Goal: Find specific page/section: Find specific page/section

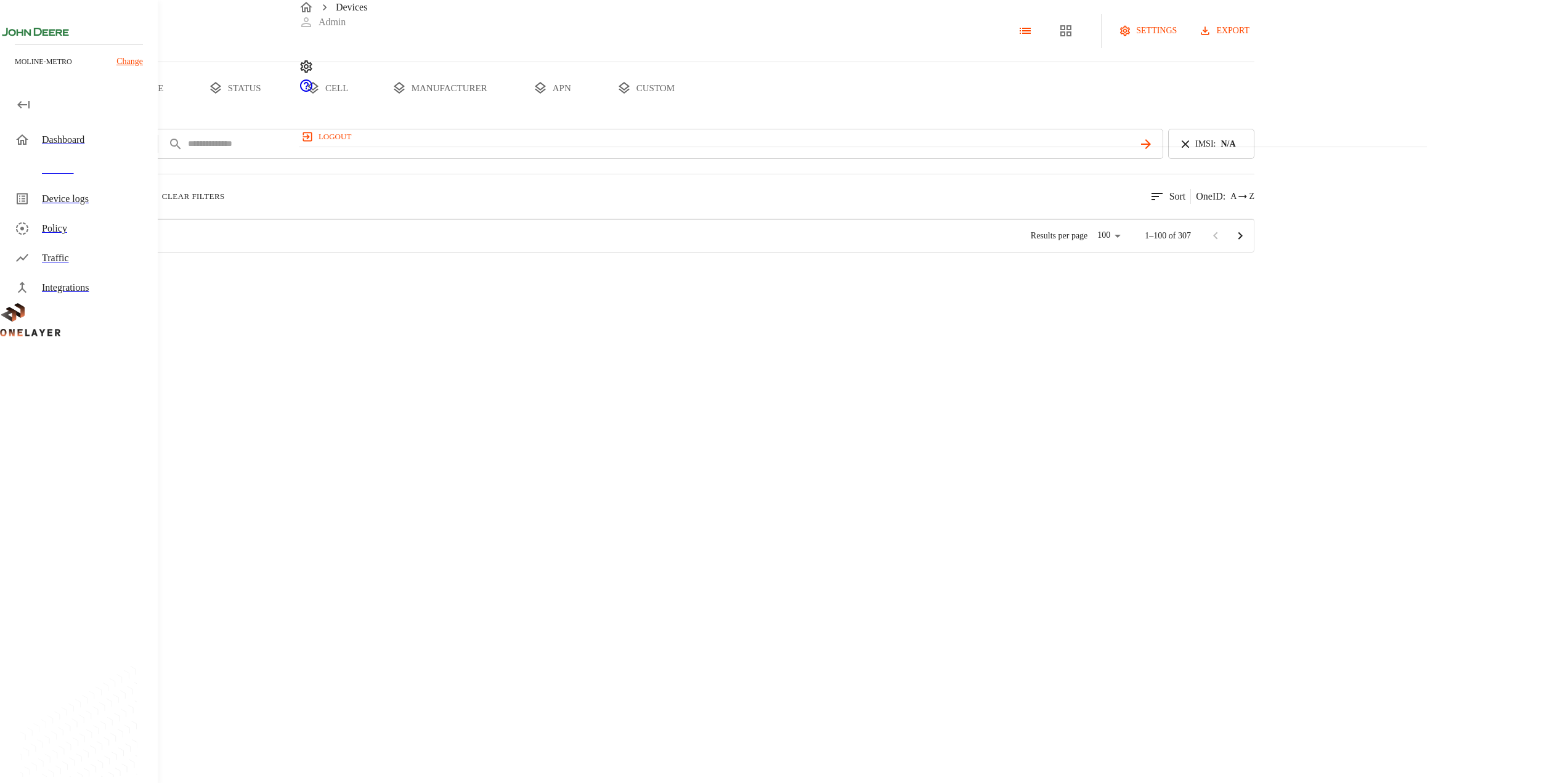
scroll to position [465, 1118]
click at [84, 159] on button "add filter" at bounding box center [42, 144] width 84 height 31
click at [347, 216] on li "Type" at bounding box center [376, 218] width 154 height 46
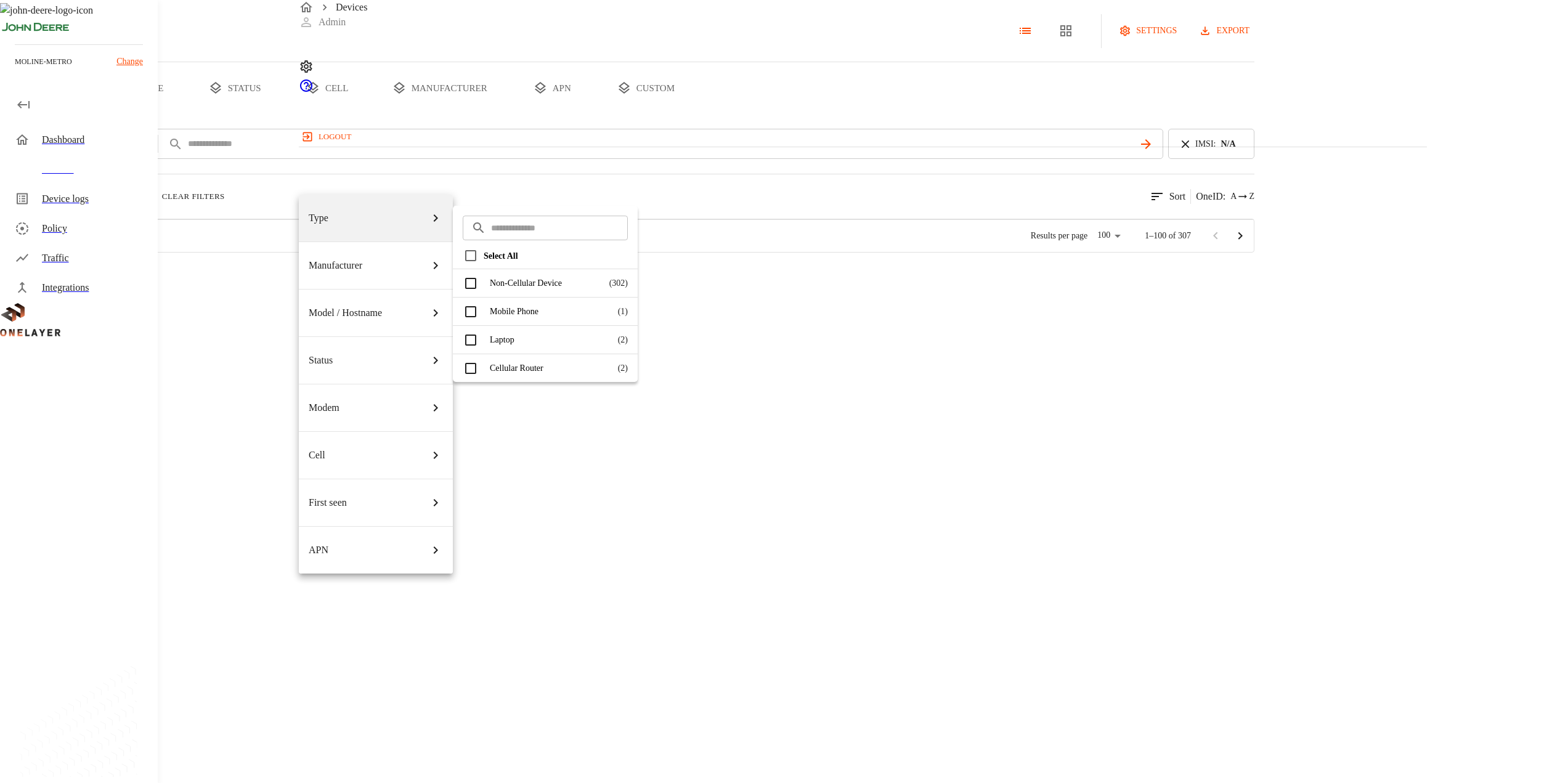
click at [625, 365] on div "Cellular Router ( 2 )" at bounding box center [545, 368] width 185 height 28
click at [628, 354] on div "Cellular Router ( 2 )" at bounding box center [545, 368] width 185 height 28
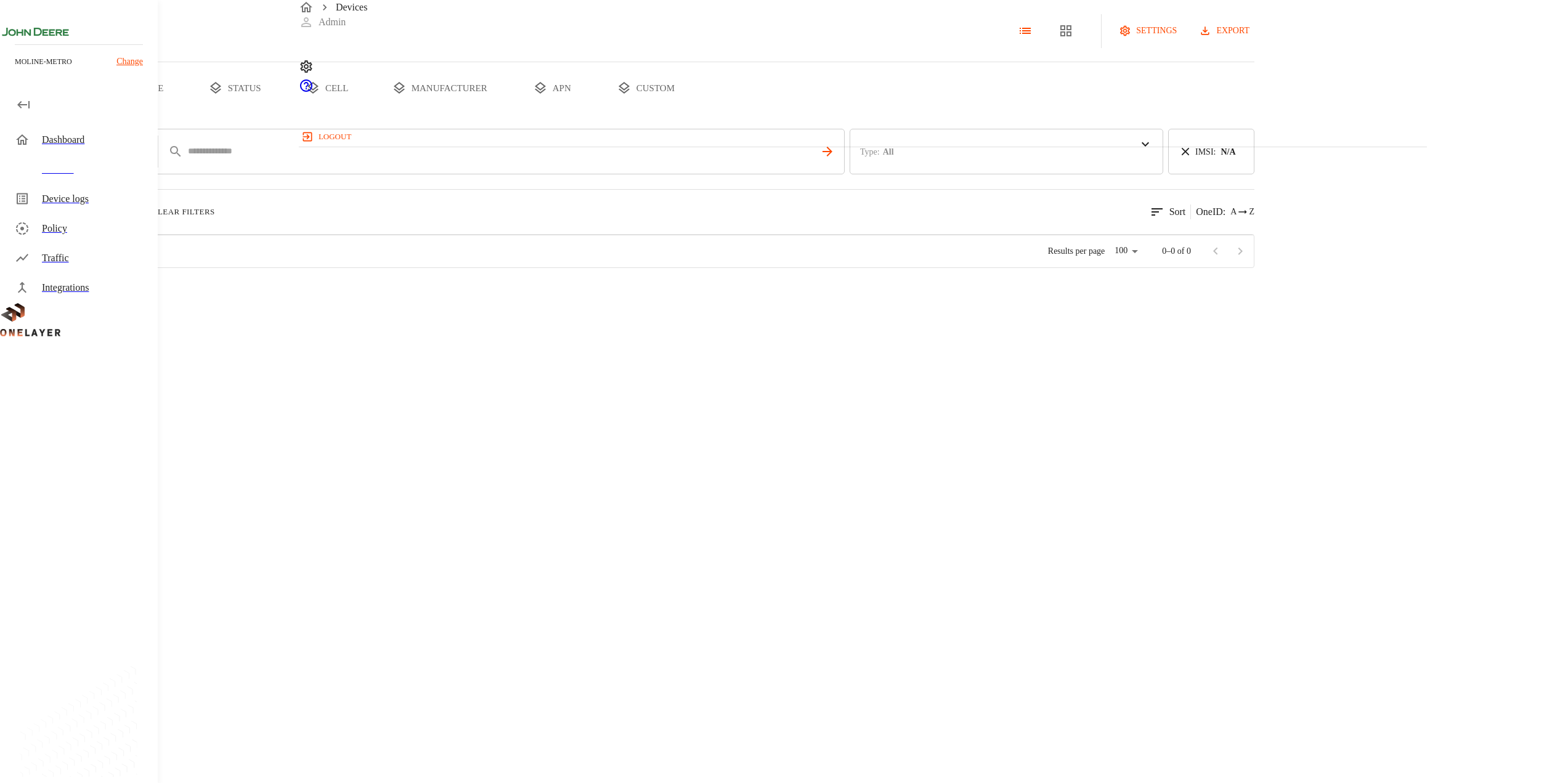
scroll to position [465, 1118]
click at [1072, 174] on div "Type : Cellular Router" at bounding box center [1007, 152] width 314 height 46
click at [872, 157] on icon at bounding box center [867, 152] width 12 height 12
click at [1189, 147] on icon at bounding box center [1185, 144] width 8 height 8
click at [84, 159] on button "add filter" at bounding box center [42, 144] width 84 height 31
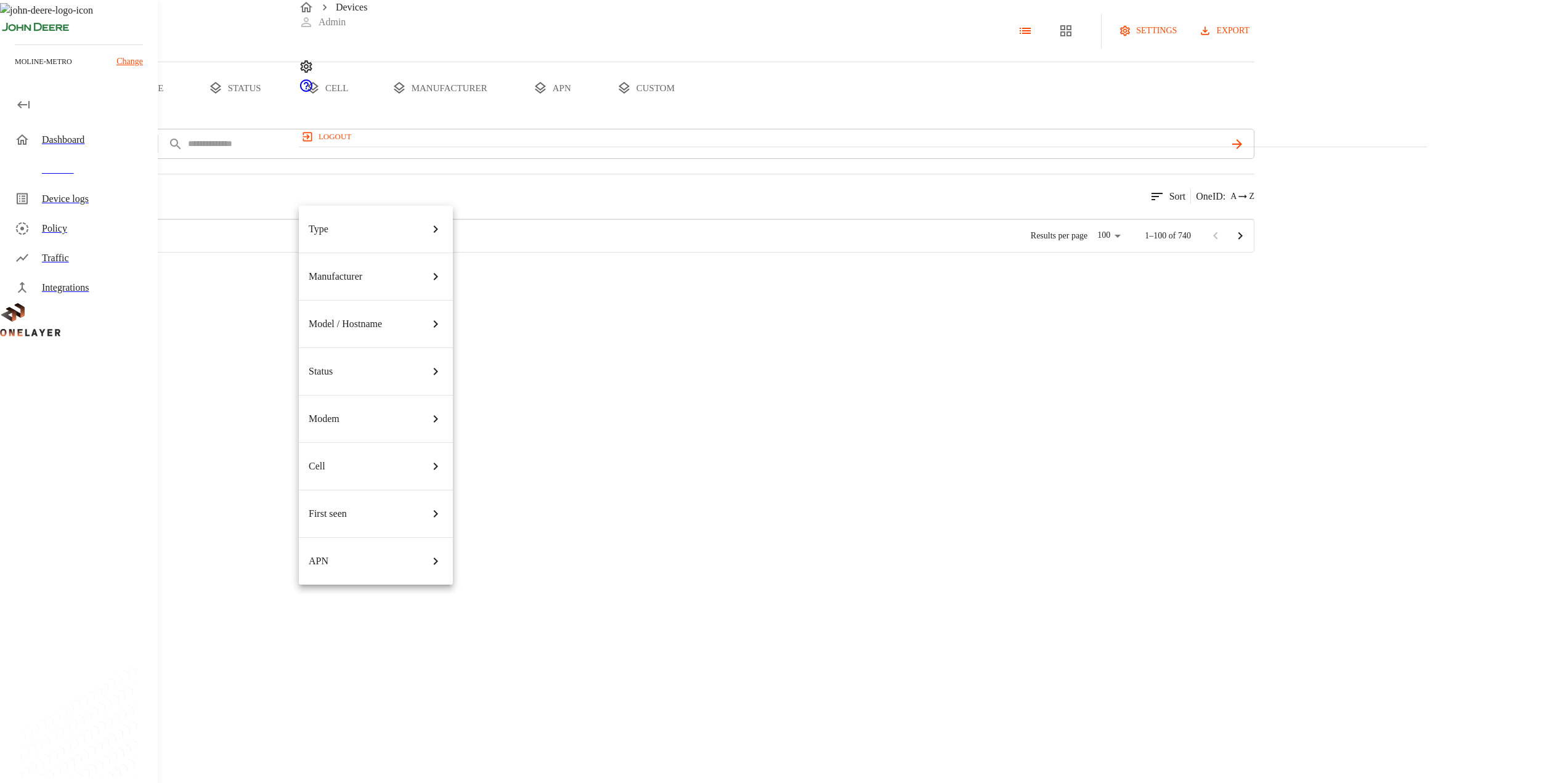
click at [393, 212] on div "Type" at bounding box center [376, 229] width 135 height 35
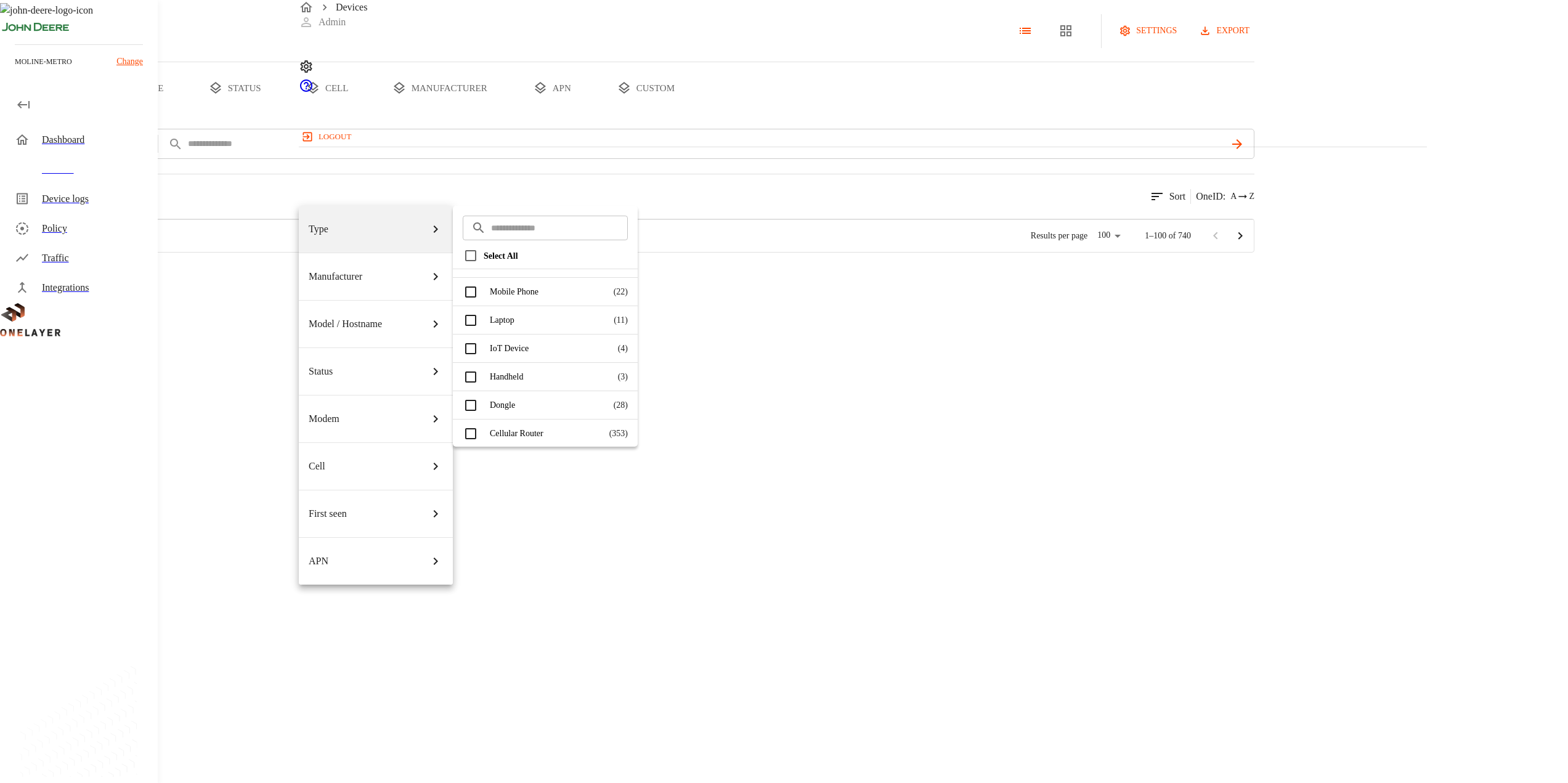
scroll to position [77, 0]
click at [562, 433] on p "Cellular Router" at bounding box center [581, 432] width 42 height 13
click at [616, 435] on icon at bounding box center [620, 430] width 15 height 15
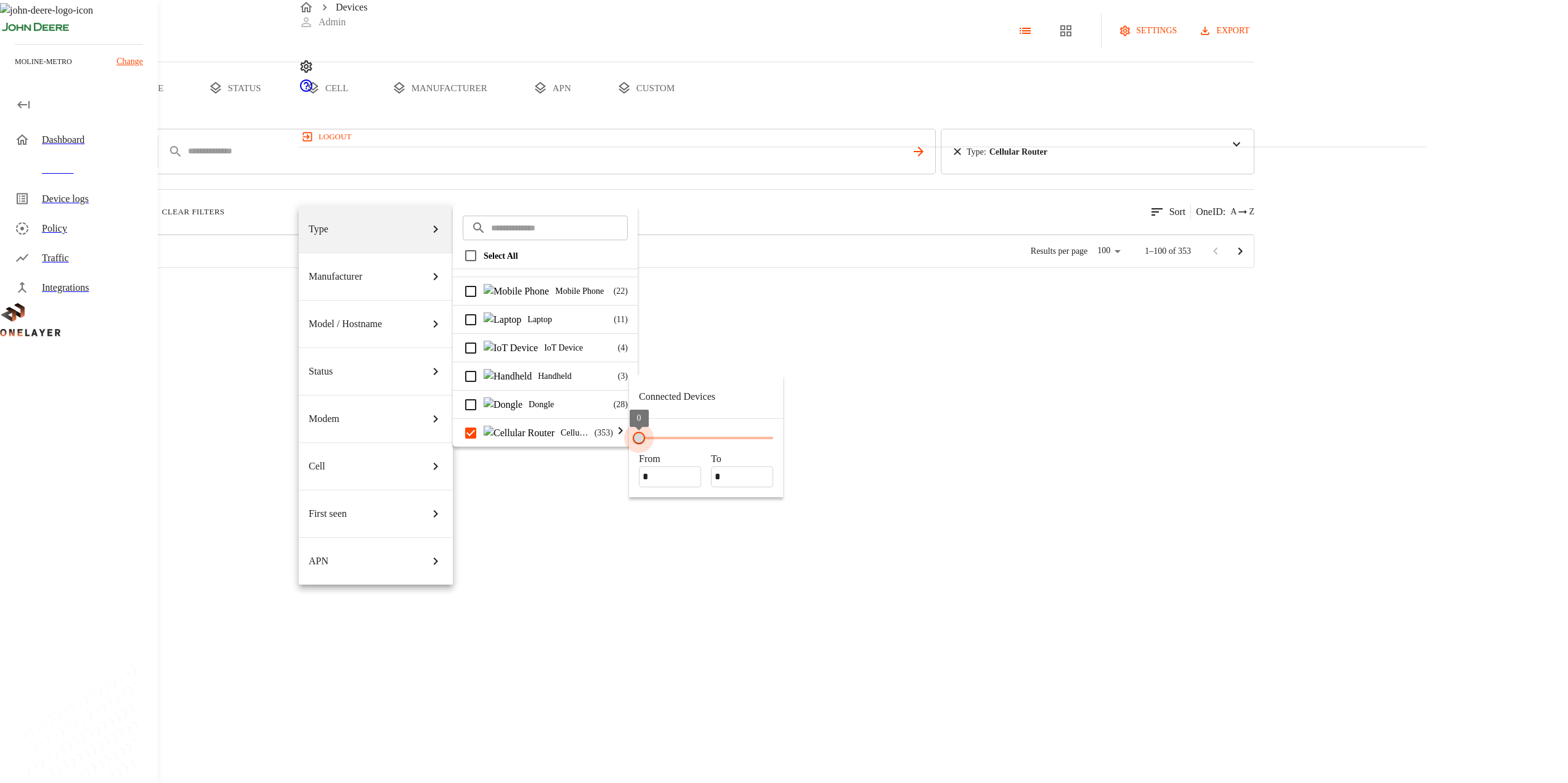
drag, startPoint x: 638, startPoint y: 438, endPoint x: 682, endPoint y: 442, distance: 44.2
click at [682, 442] on span "0 0" at bounding box center [706, 438] width 135 height 19
click at [1469, 158] on div at bounding box center [784, 391] width 1568 height 783
